Goal: Task Accomplishment & Management: Manage account settings

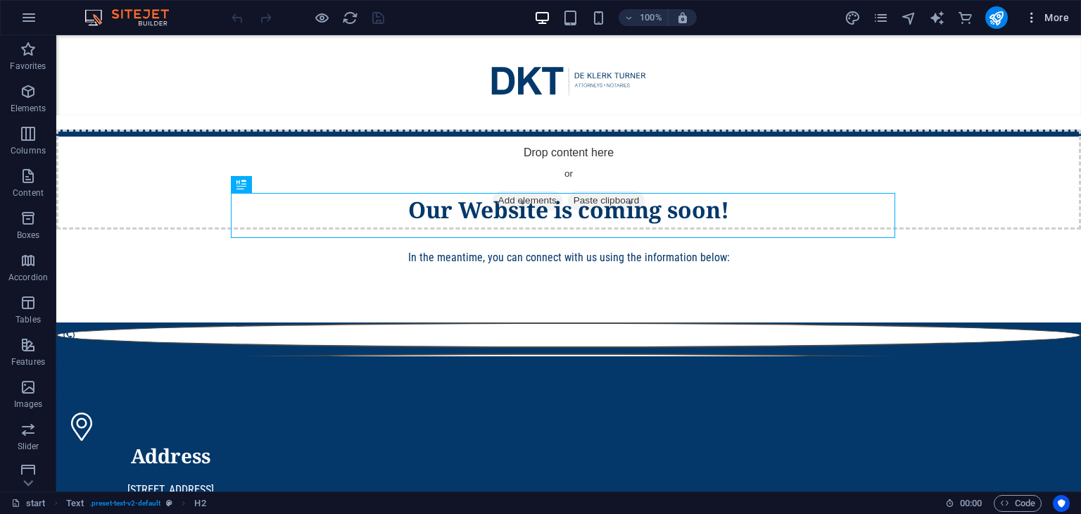
click at [1054, 20] on span "More" at bounding box center [1047, 18] width 44 height 14
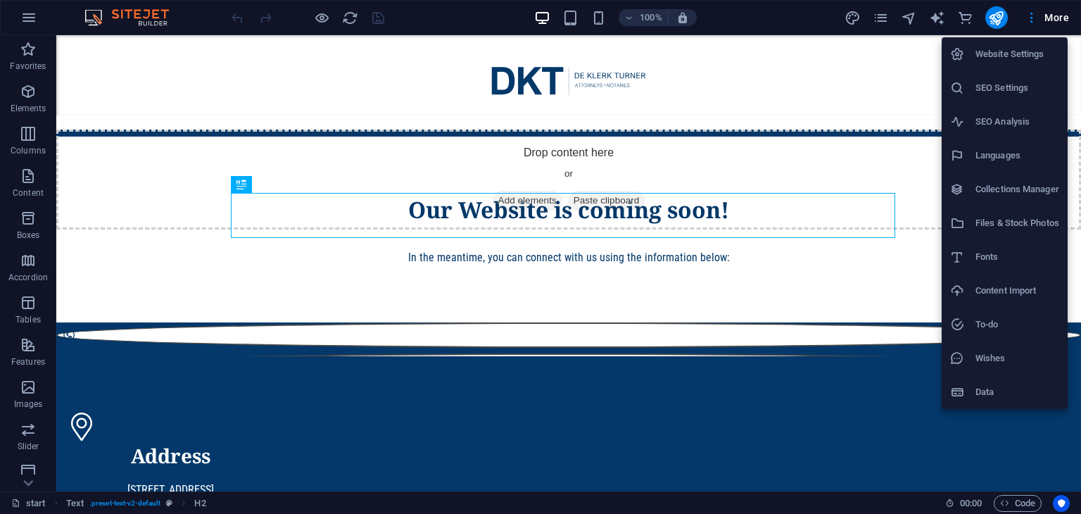
click at [1010, 82] on h6 "SEO Settings" at bounding box center [1017, 88] width 84 height 17
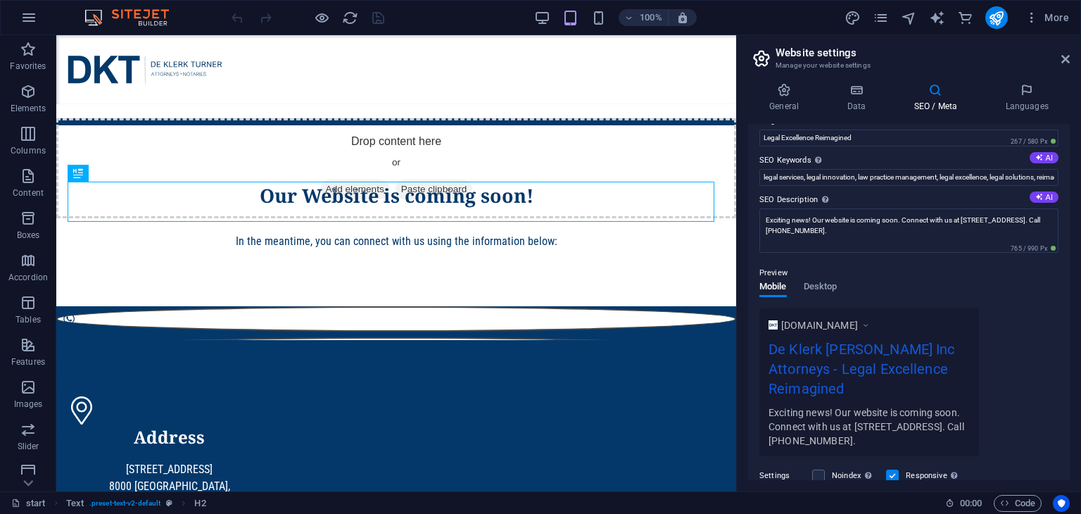
scroll to position [208, 0]
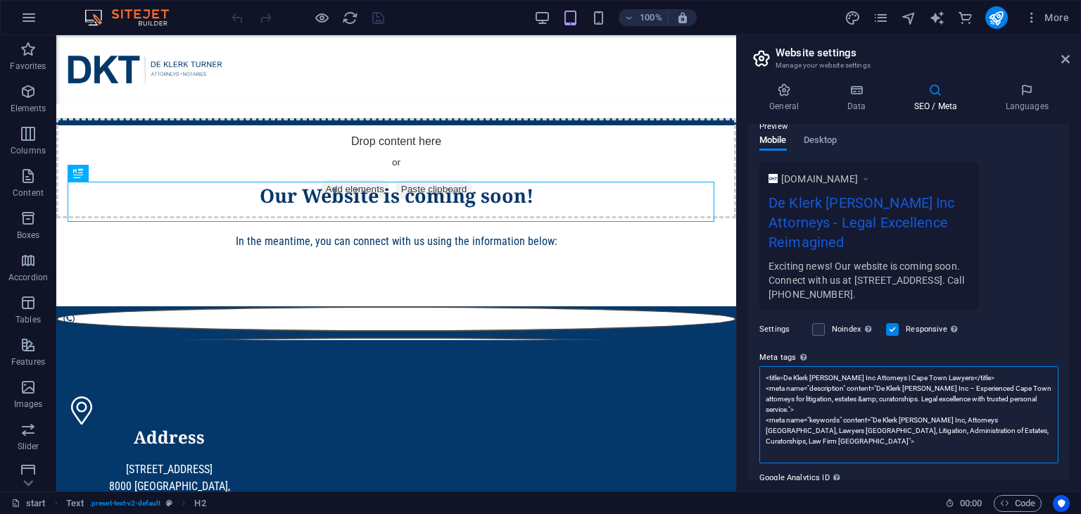
drag, startPoint x: 972, startPoint y: 356, endPoint x: 754, endPoint y: 358, distance: 218.2
click at [754, 358] on div "SEO Title The title of your website - make it something that stands out in sear…" at bounding box center [909, 302] width 322 height 356
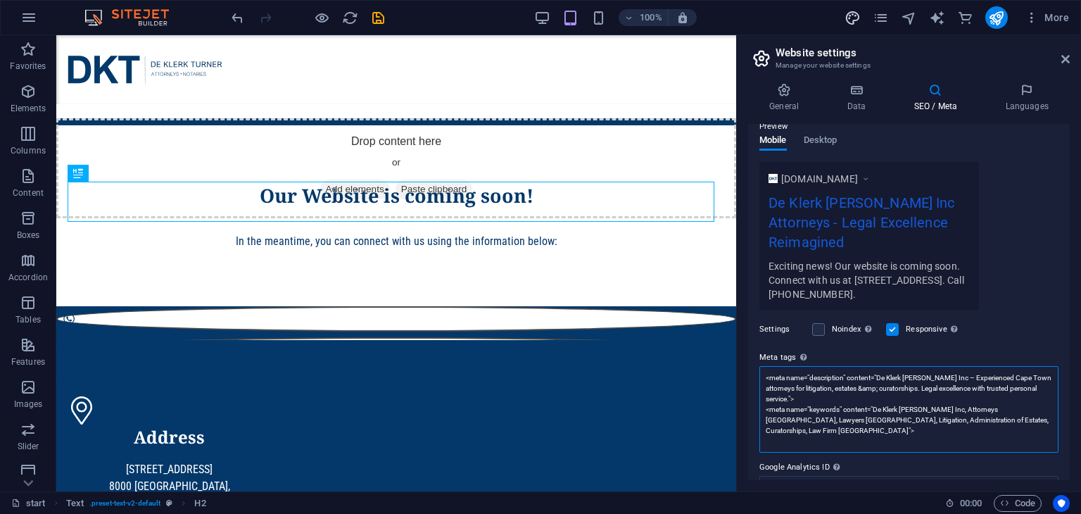
type textarea "<meta name="description" content="De Klerk [PERSON_NAME] Inc – Experienced Cape…"
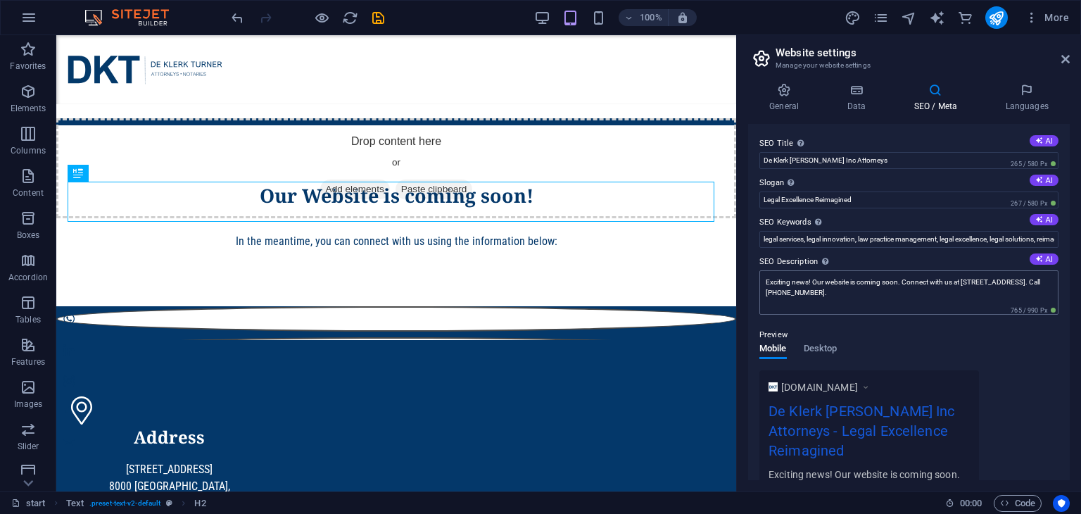
scroll to position [251, 0]
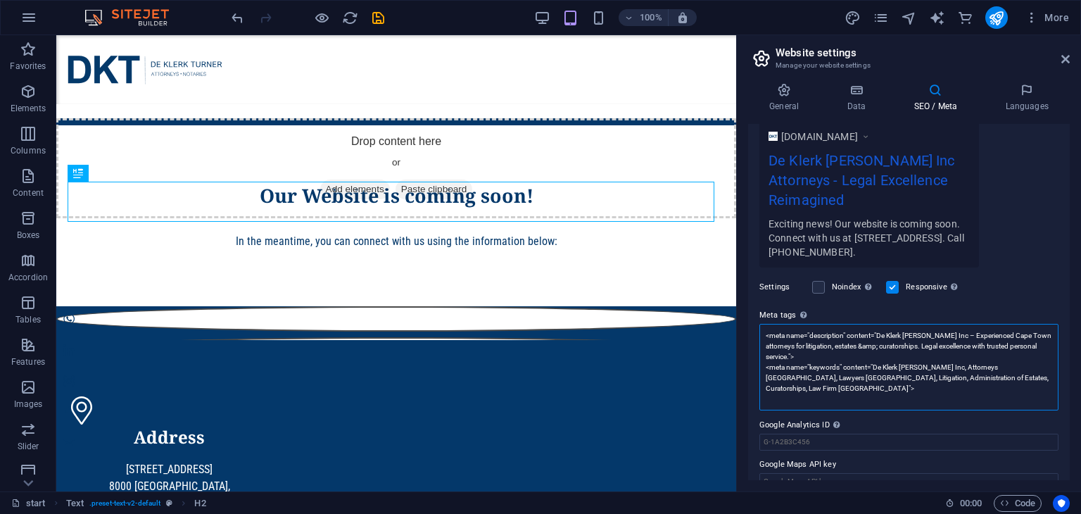
drag, startPoint x: 881, startPoint y: 314, endPoint x: 788, endPoint y: 333, distance: 94.8
click at [788, 333] on textarea "<meta name="description" content="De Klerk [PERSON_NAME] Inc – Experienced Cape…" at bounding box center [908, 367] width 299 height 87
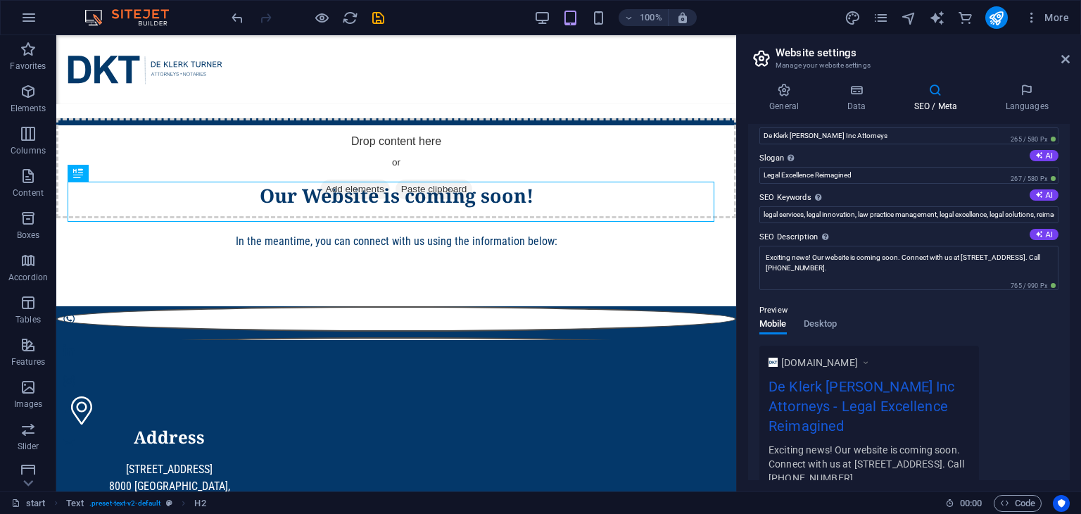
scroll to position [0, 0]
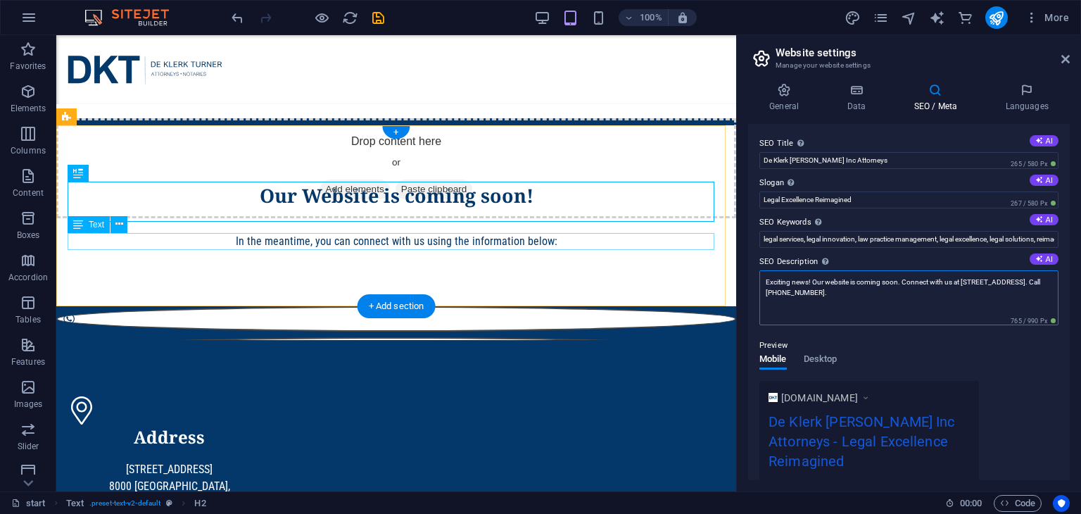
drag, startPoint x: 927, startPoint y: 327, endPoint x: 657, endPoint y: 247, distance: 281.9
paste textarea "De Klerk [PERSON_NAME] Inc – Experienced Cape Town attorneys for litigation, es…"
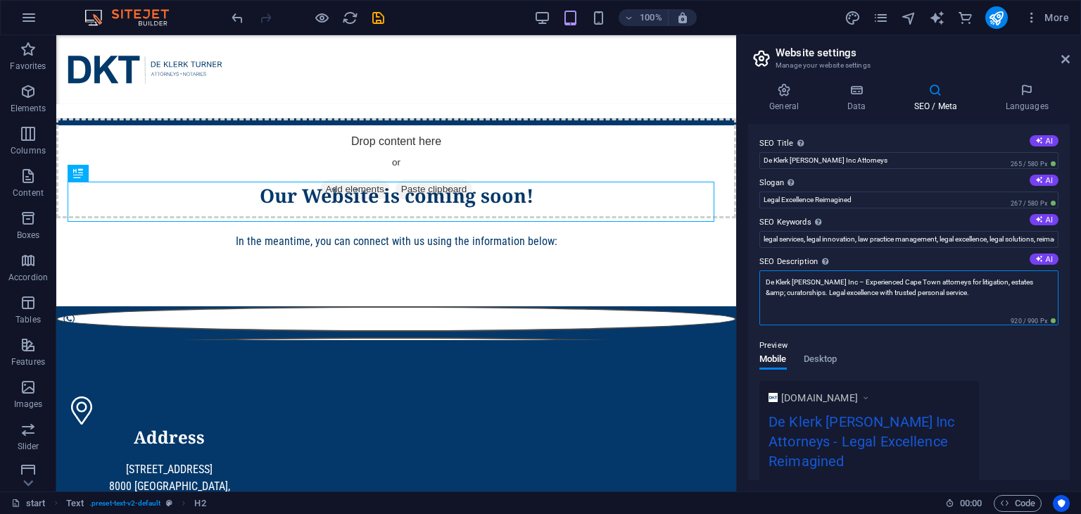
click at [1022, 284] on textarea "De Klerk [PERSON_NAME] Inc – Experienced Cape Town attorneys for litigation, es…" at bounding box center [908, 297] width 299 height 55
click at [1031, 280] on textarea "De Klerk [PERSON_NAME] Inc – Experienced Cape Town attorneys for litigation, es…" at bounding box center [908, 297] width 299 height 55
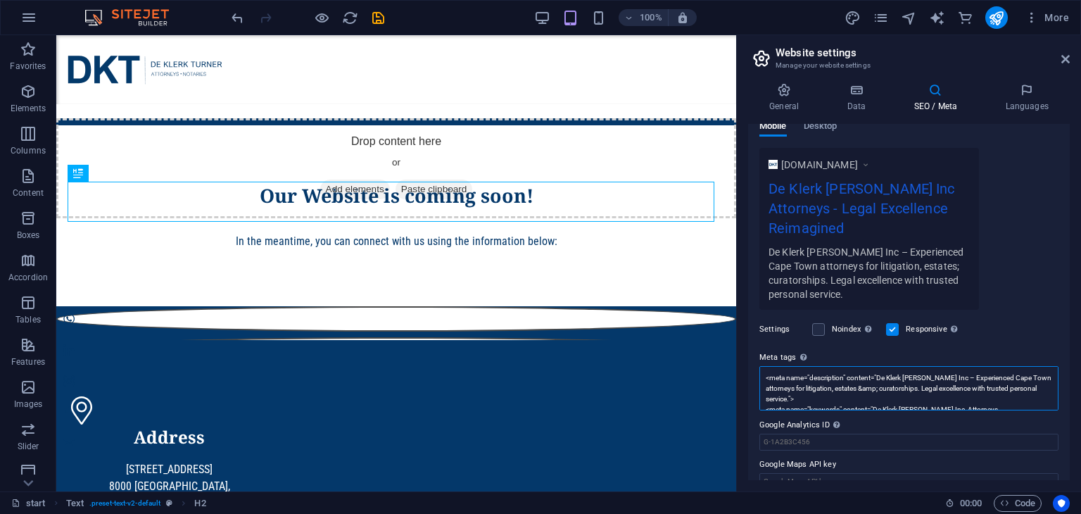
scroll to position [222, 0]
drag, startPoint x: 926, startPoint y: 367, endPoint x: 787, endPoint y: 378, distance: 139.8
click at [787, 378] on textarea "<meta name="description" content="De Klerk [PERSON_NAME] Inc – Experienced Cape…" at bounding box center [908, 409] width 299 height 87
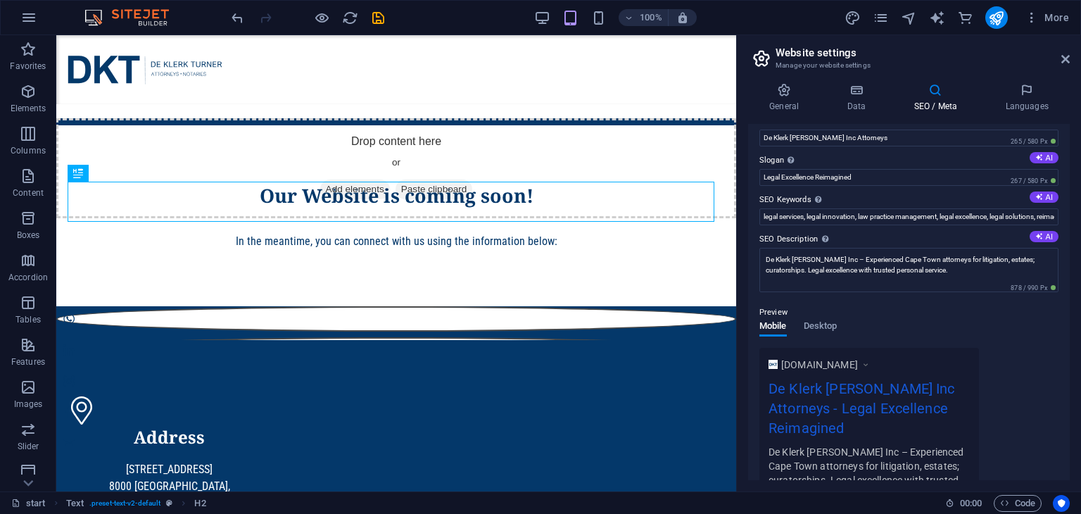
scroll to position [0, 0]
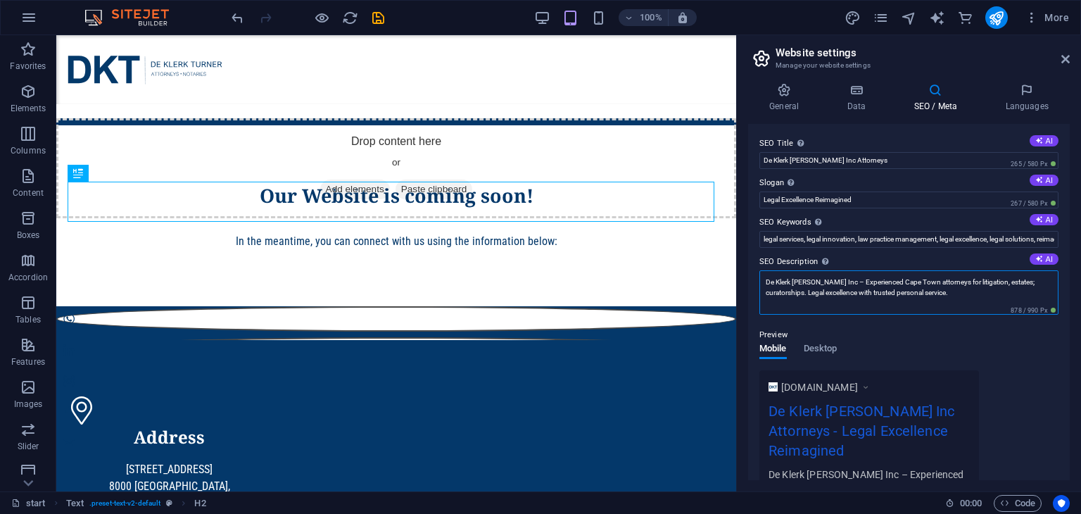
click at [932, 293] on textarea "De Klerk [PERSON_NAME] Inc – Experienced Cape Town attorneys for litigation, es…" at bounding box center [908, 292] width 299 height 44
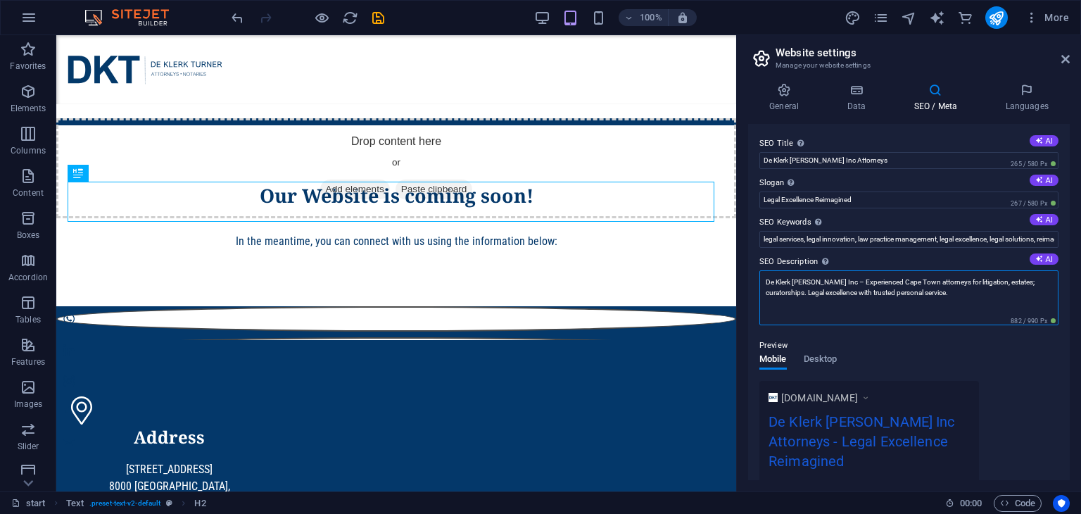
paste textarea "Legal excellence with trusted personal service"
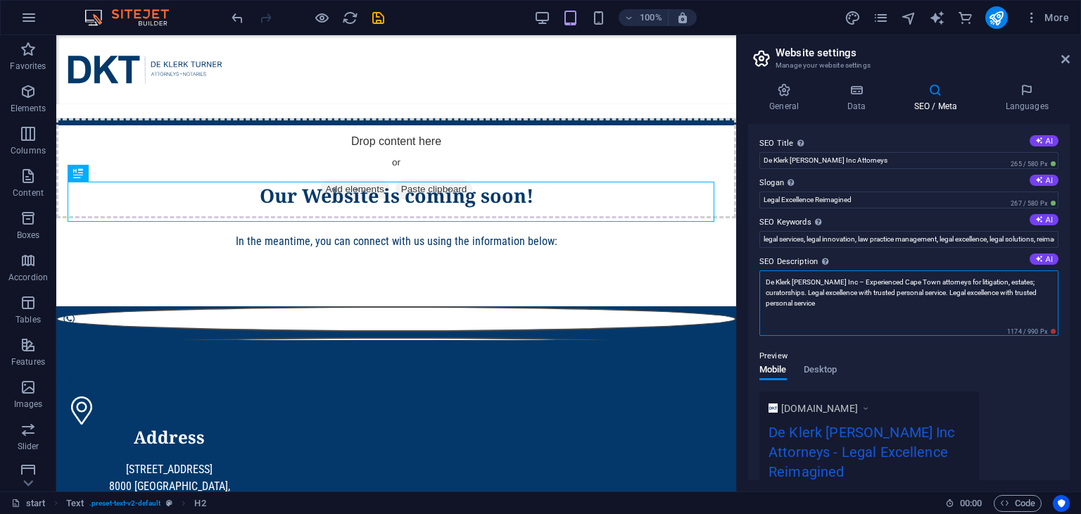
click at [904, 333] on textarea "De Klerk [PERSON_NAME] Inc – Experienced Cape Town attorneys for litigation, es…" at bounding box center [908, 302] width 299 height 65
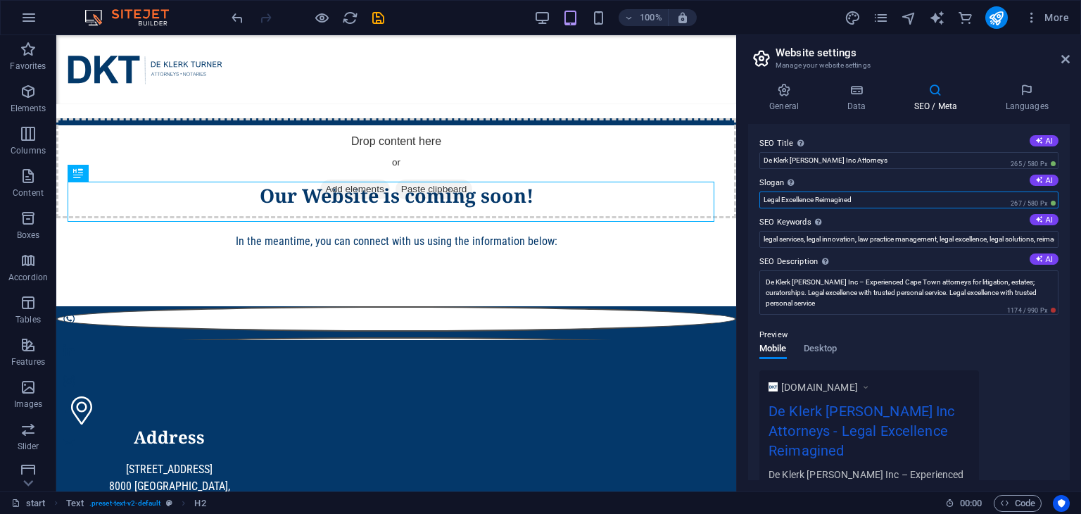
click at [931, 201] on input "Legal Excellence Reimagined" at bounding box center [908, 199] width 299 height 17
click at [1053, 310] on span "1174 / 990 Px" at bounding box center [1031, 310] width 54 height 10
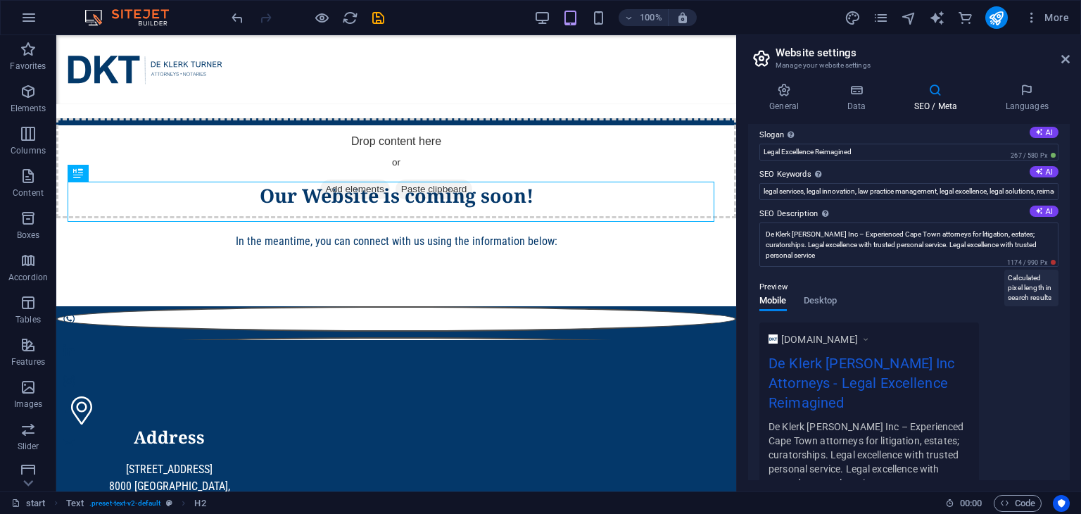
scroll to position [70, 0]
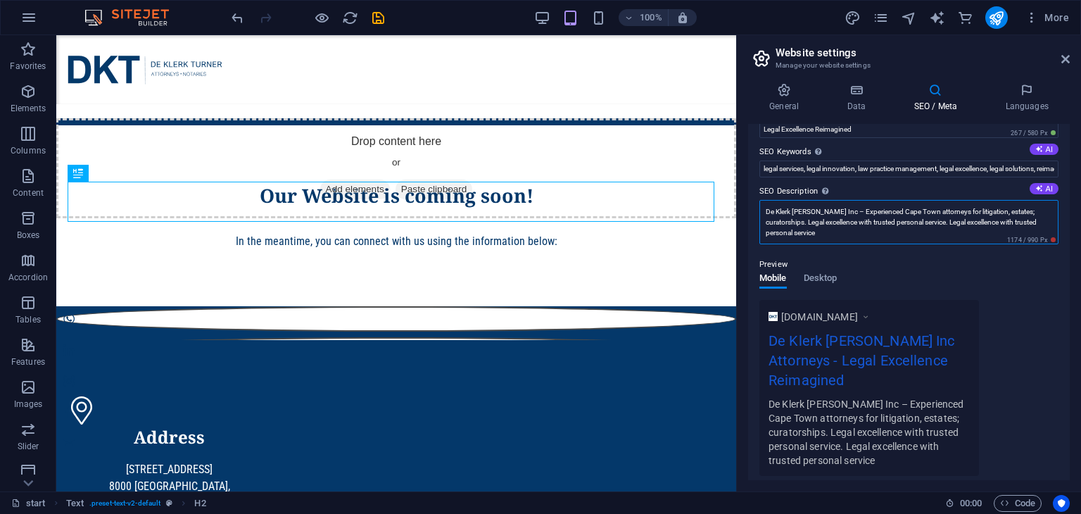
click at [854, 234] on textarea "De Klerk [PERSON_NAME] Inc – Experienced Cape Town attorneys for litigation, es…" at bounding box center [908, 222] width 299 height 44
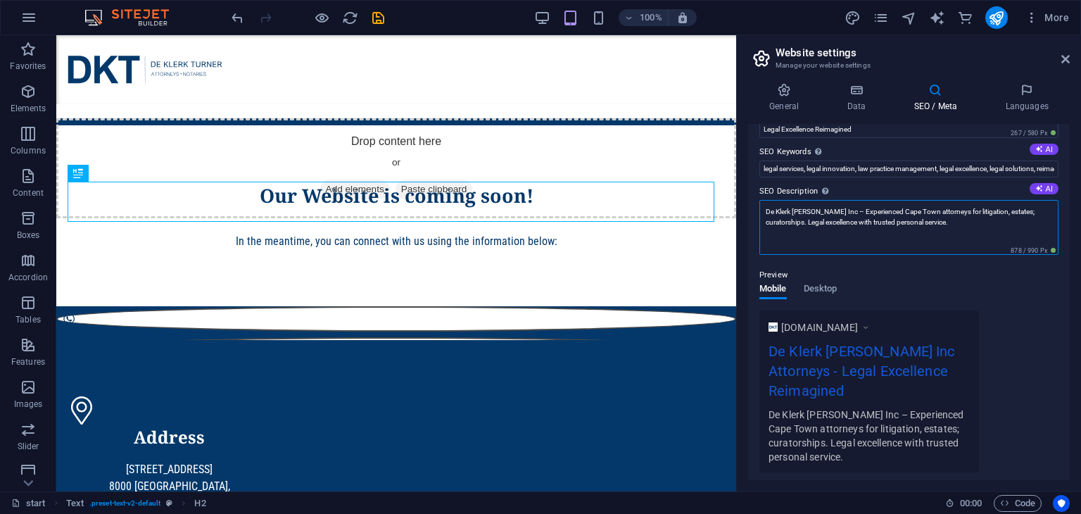
type textarea "De Klerk [PERSON_NAME] Inc – Experienced Cape Town attorneys for litigation, es…"
click at [1026, 319] on div "[DOMAIN_NAME] [PERSON_NAME] Inc Attorneys - Legal Excellence Reimagined De Kler…" at bounding box center [908, 391] width 299 height 162
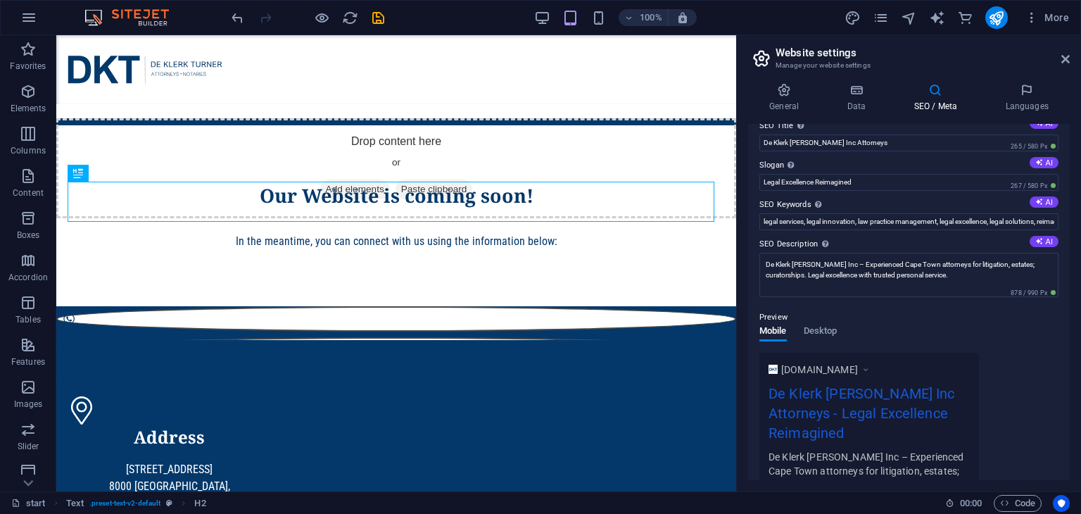
scroll to position [0, 0]
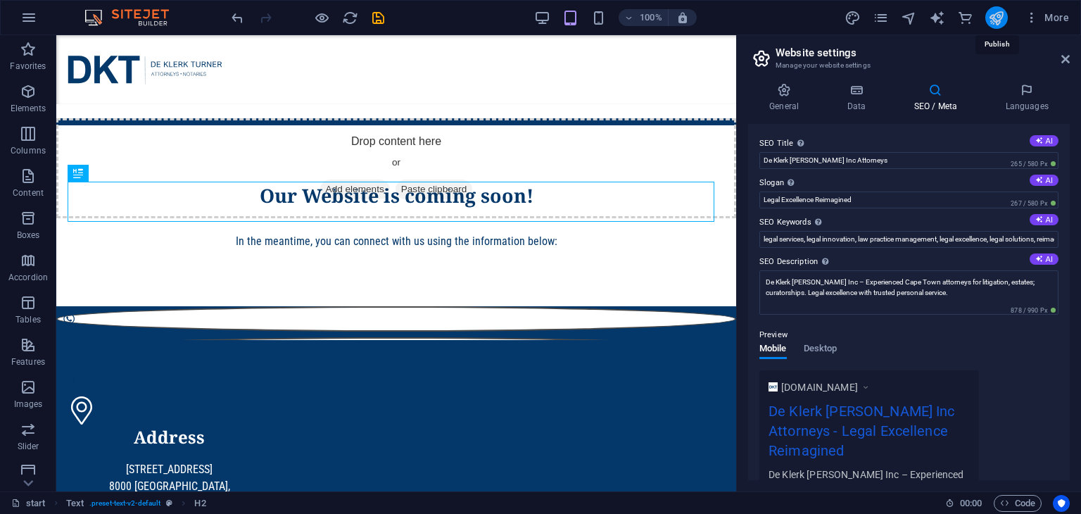
click at [1001, 15] on icon "publish" at bounding box center [996, 18] width 16 height 16
